Goal: Task Accomplishment & Management: Complete application form

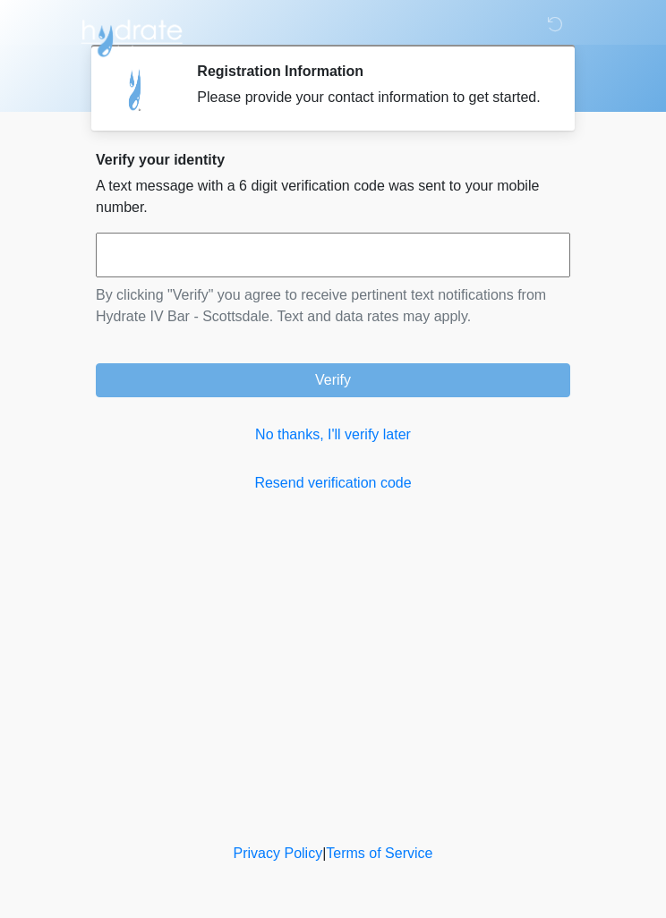
click at [172, 275] on input "text" at bounding box center [333, 255] width 474 height 45
type input "******"
click at [187, 397] on button "Verify" at bounding box center [333, 380] width 474 height 34
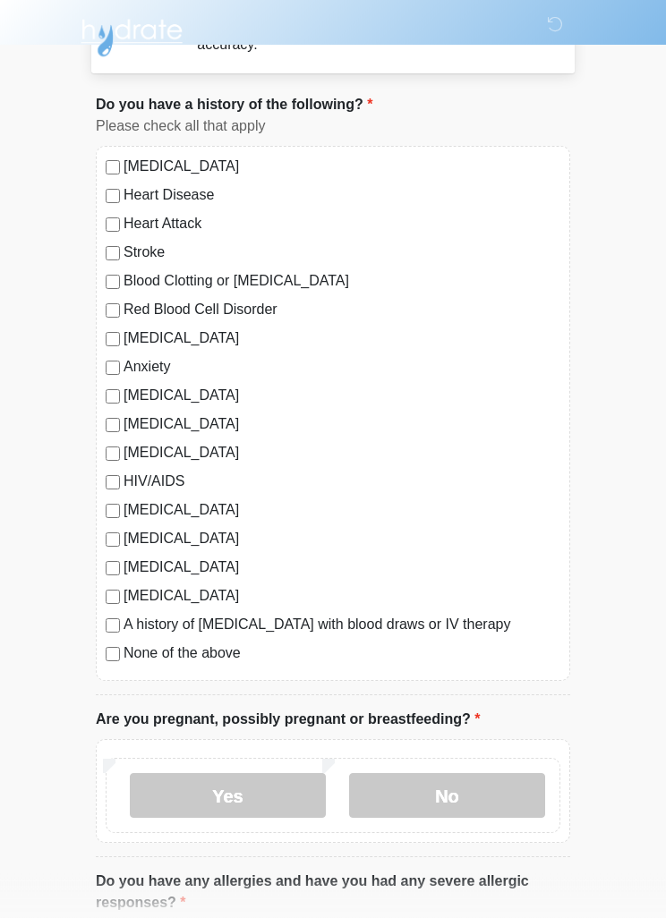
scroll to position [75, 0]
click at [479, 794] on label "No" at bounding box center [447, 794] width 196 height 45
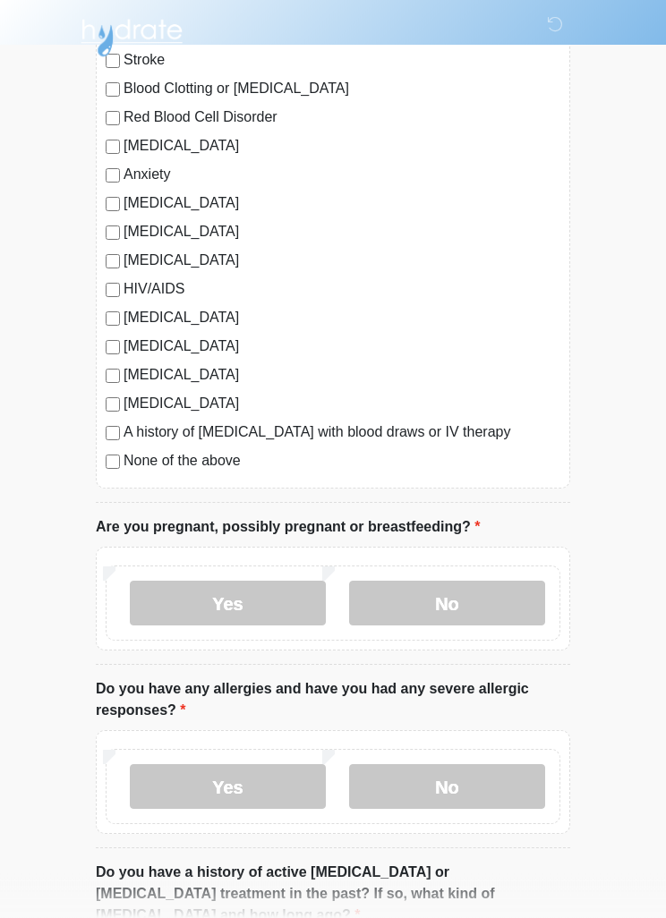
scroll to position [268, 0]
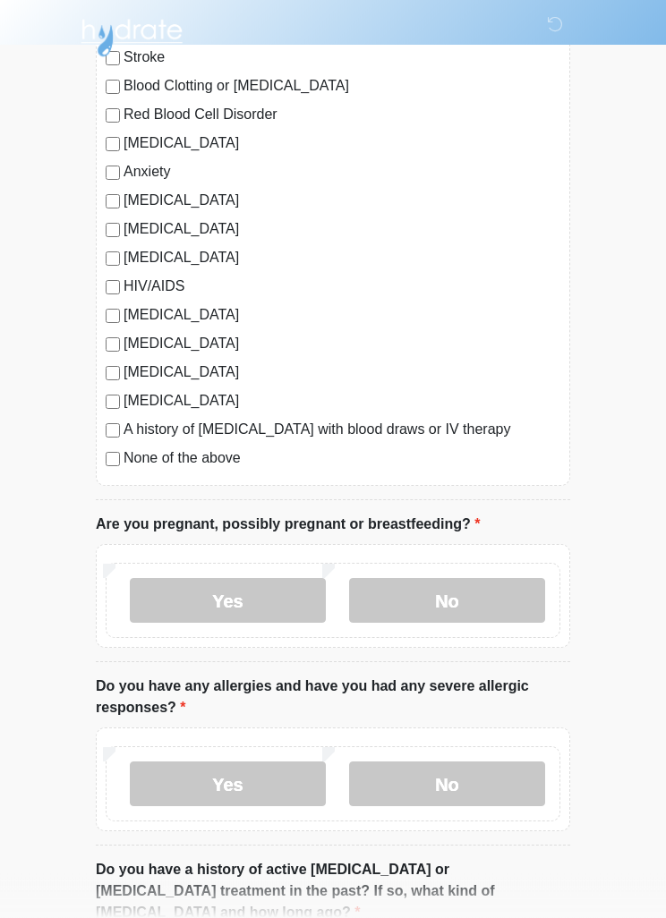
click at [488, 786] on label "No" at bounding box center [447, 784] width 196 height 45
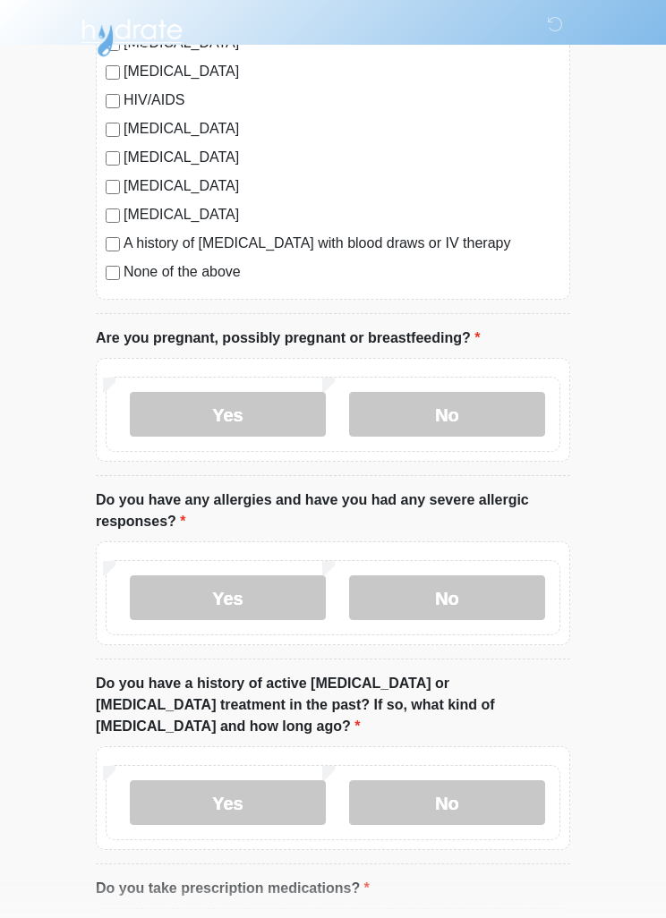
click at [495, 781] on label "No" at bounding box center [447, 803] width 196 height 45
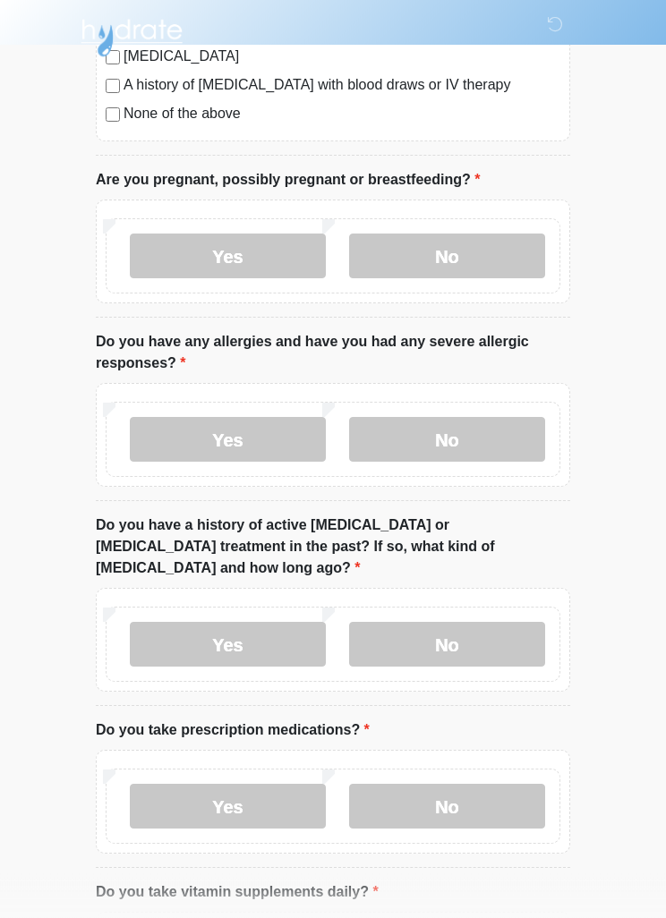
scroll to position [614, 0]
click at [182, 792] on label "Yes" at bounding box center [228, 806] width 196 height 45
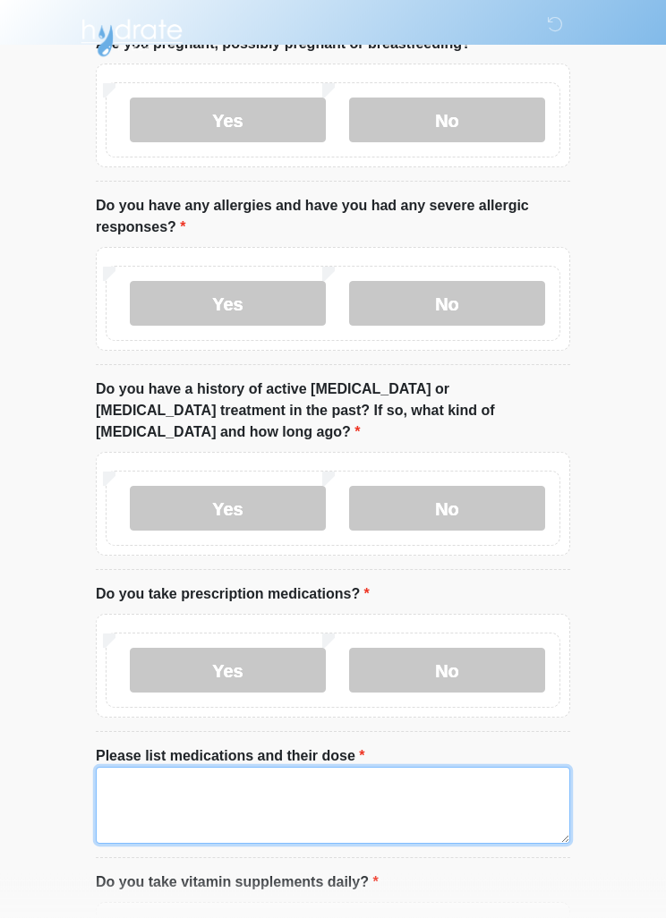
click at [461, 784] on textarea "Please list medications and their dose" at bounding box center [333, 806] width 474 height 77
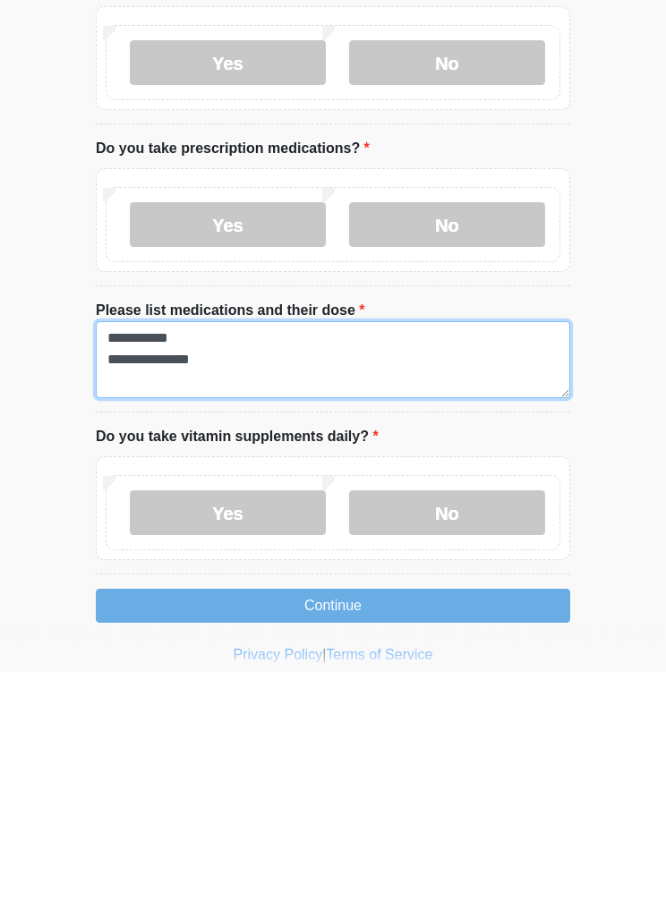
type textarea "**********"
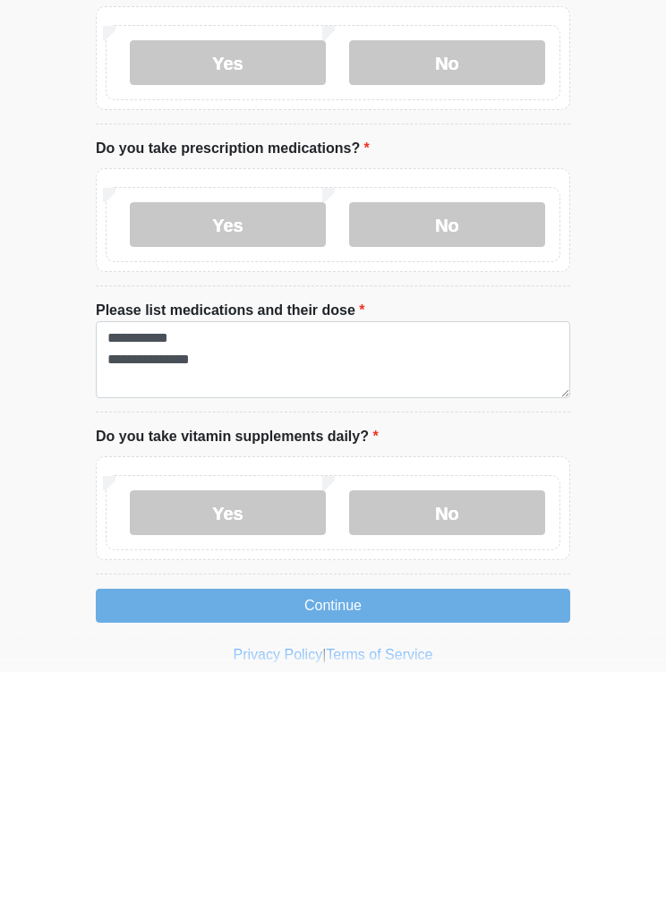
click at [211, 737] on label "Yes" at bounding box center [228, 759] width 196 height 45
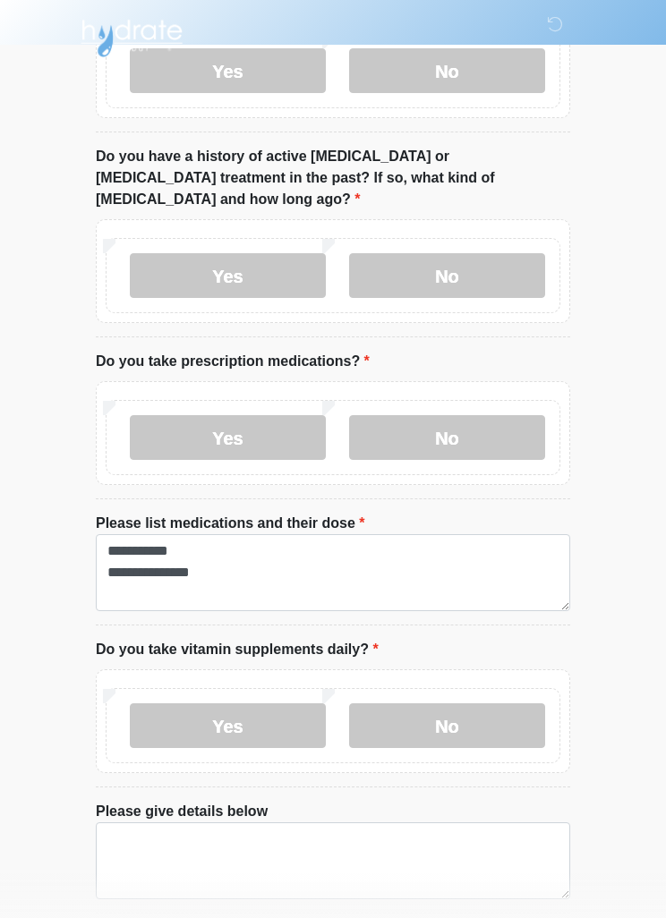
scroll to position [1040, 0]
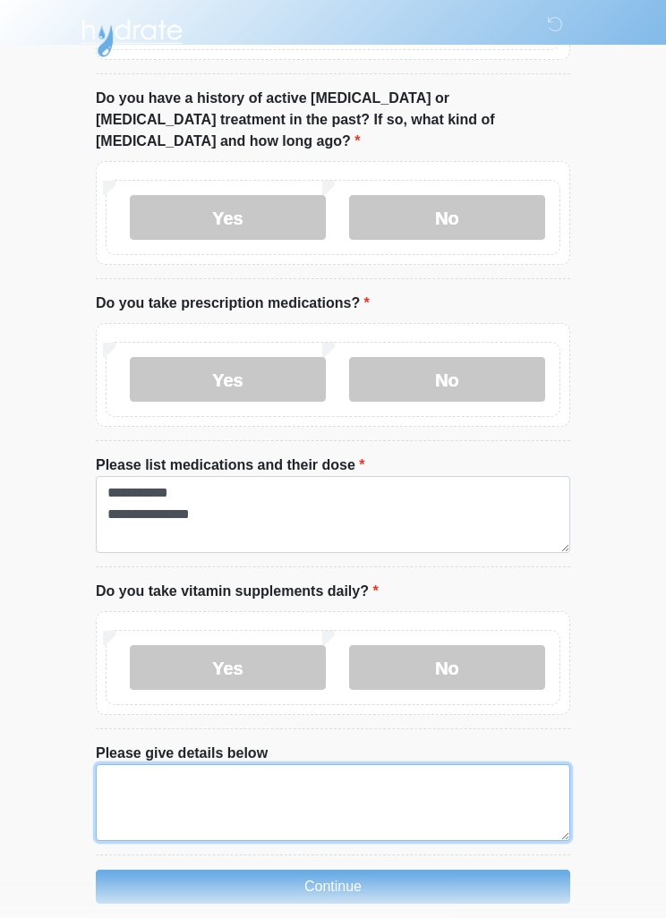
click at [441, 764] on textarea "Please give details below" at bounding box center [333, 802] width 474 height 77
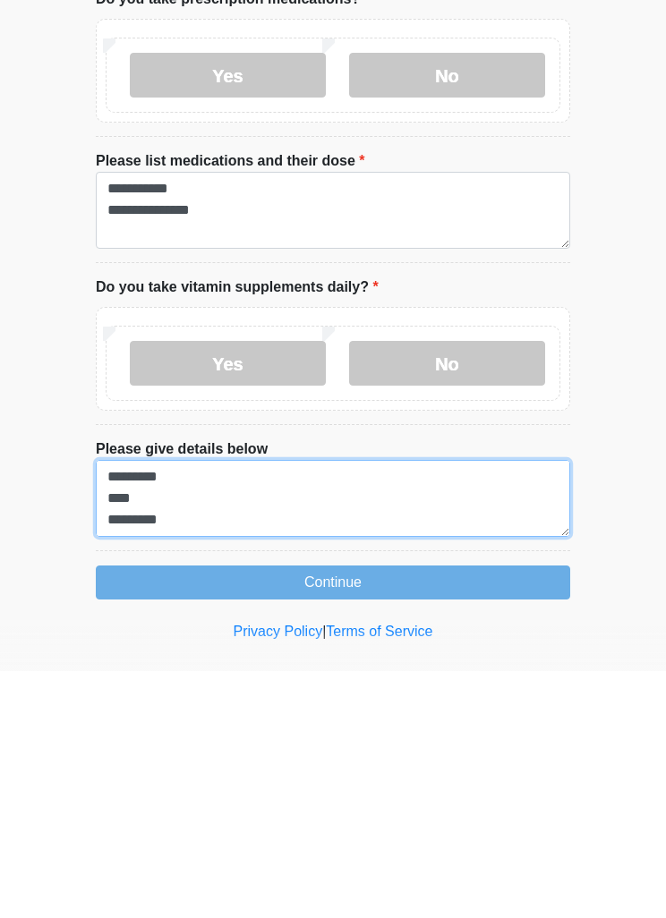
scroll to position [41, 0]
type textarea "********* ********* **** ********"
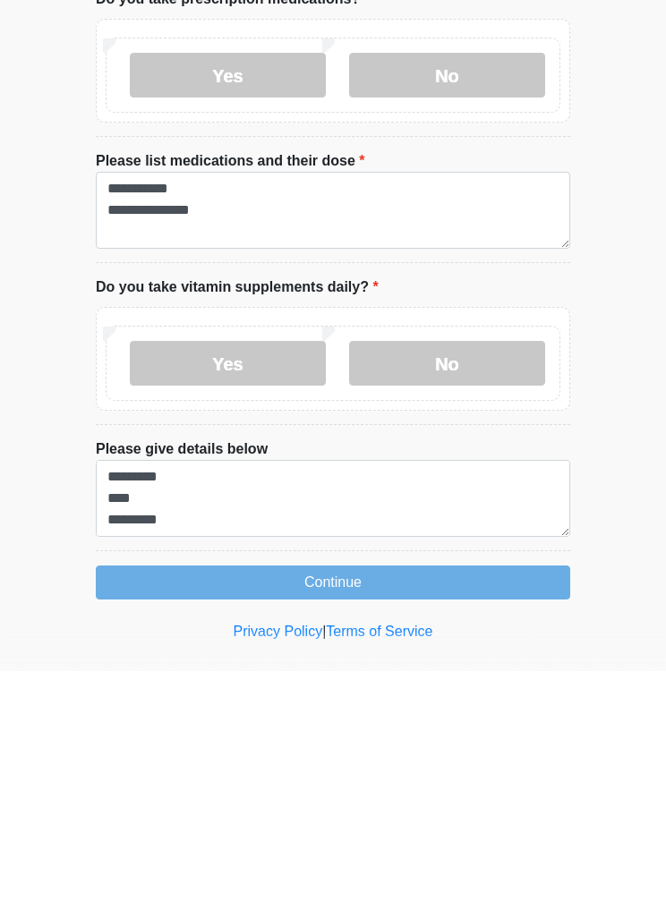
click at [505, 812] on button "Continue" at bounding box center [333, 829] width 474 height 34
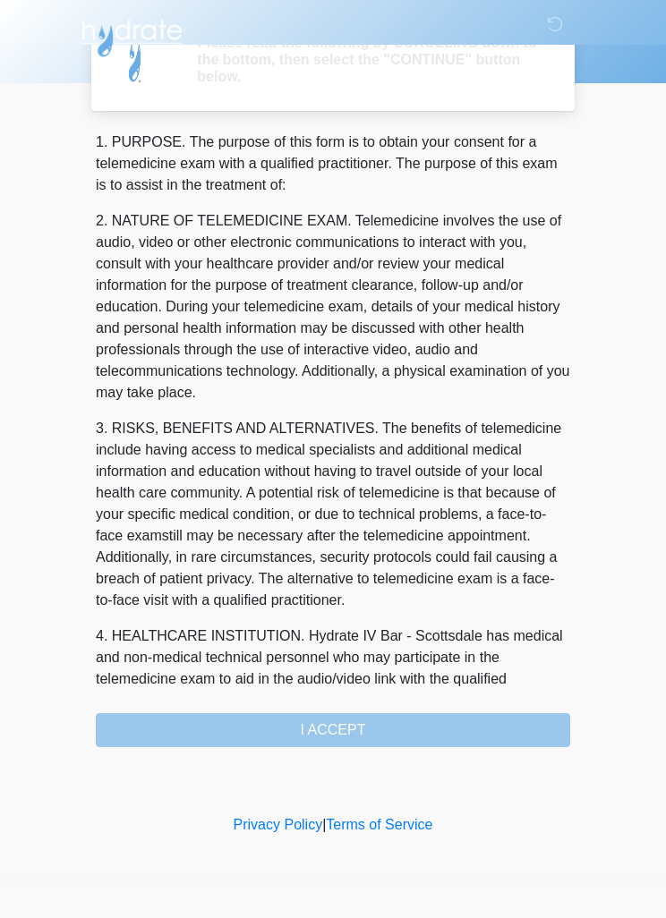
scroll to position [0, 0]
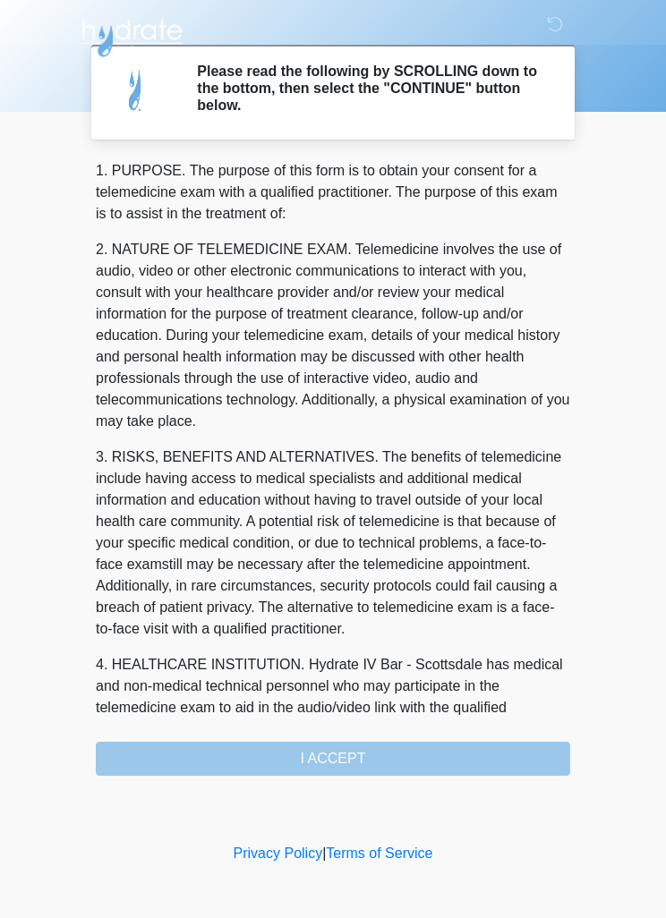
click at [488, 746] on div "1. PURPOSE. The purpose of this form is to obtain your consent for a telemedici…" at bounding box center [333, 467] width 474 height 615
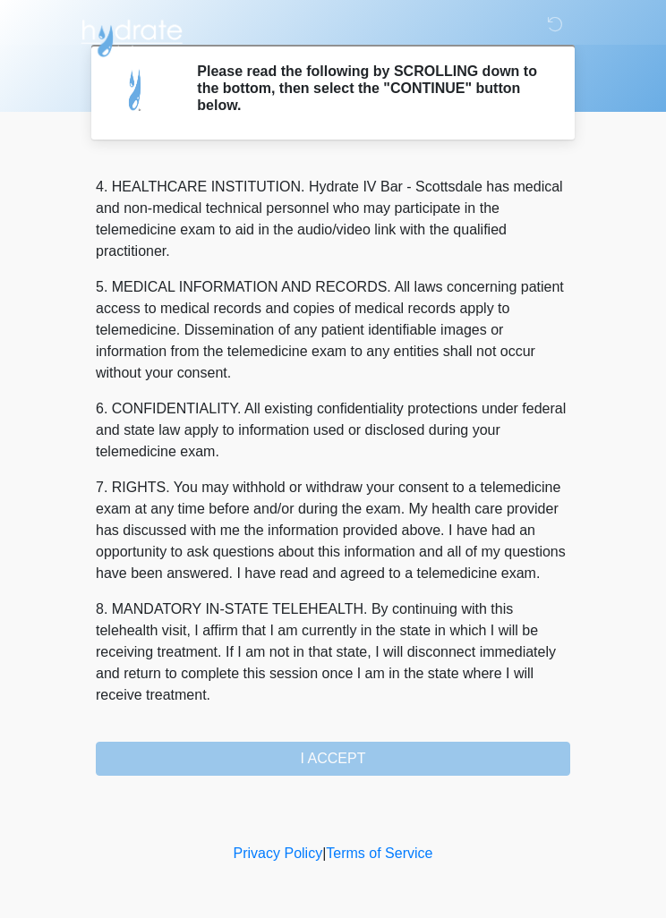
scroll to position [499, 0]
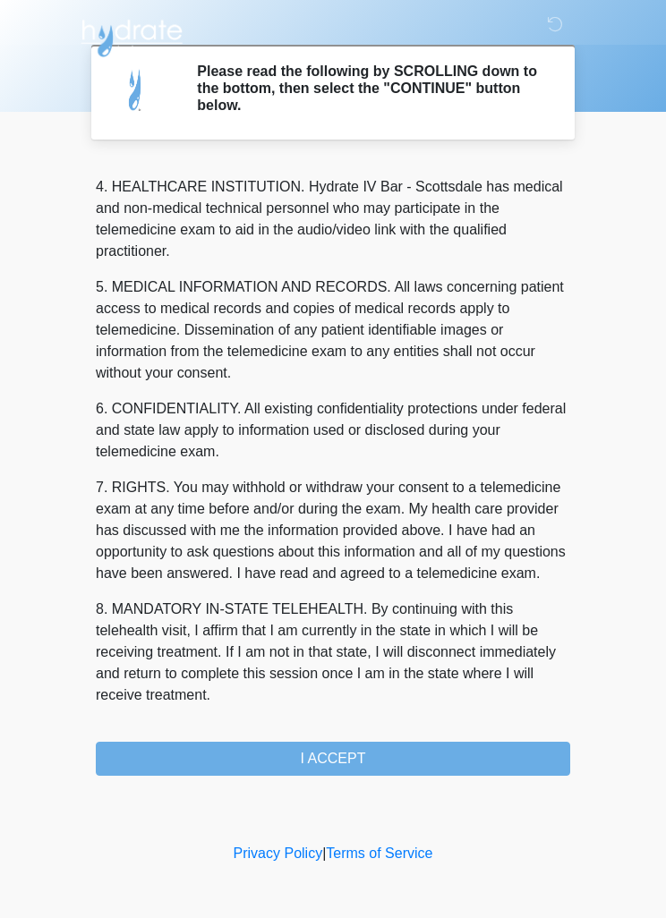
click at [423, 751] on button "I ACCEPT" at bounding box center [333, 759] width 474 height 34
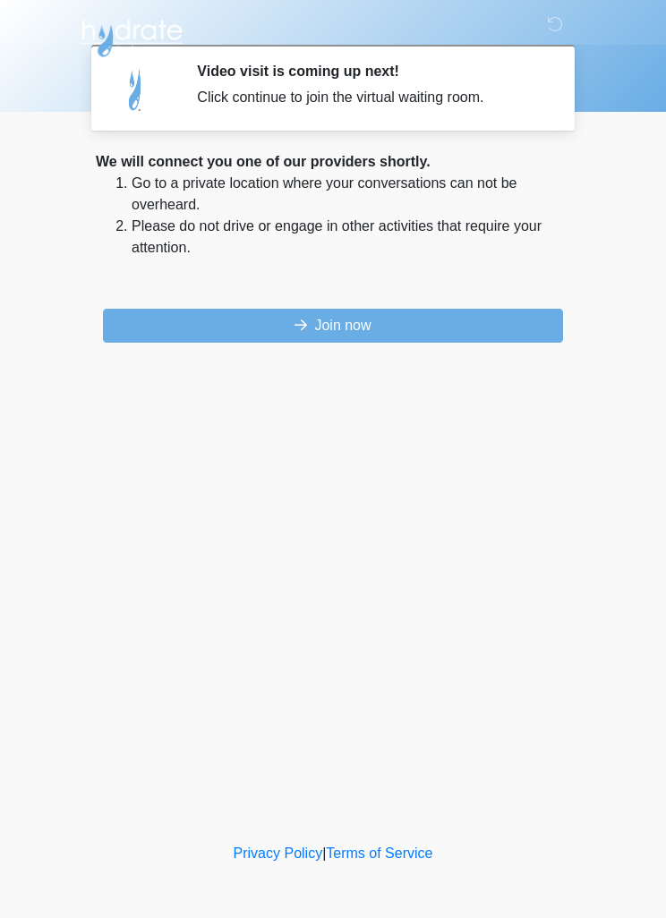
click at [221, 333] on button "Join now" at bounding box center [333, 326] width 460 height 34
